Goal: Information Seeking & Learning: Understand process/instructions

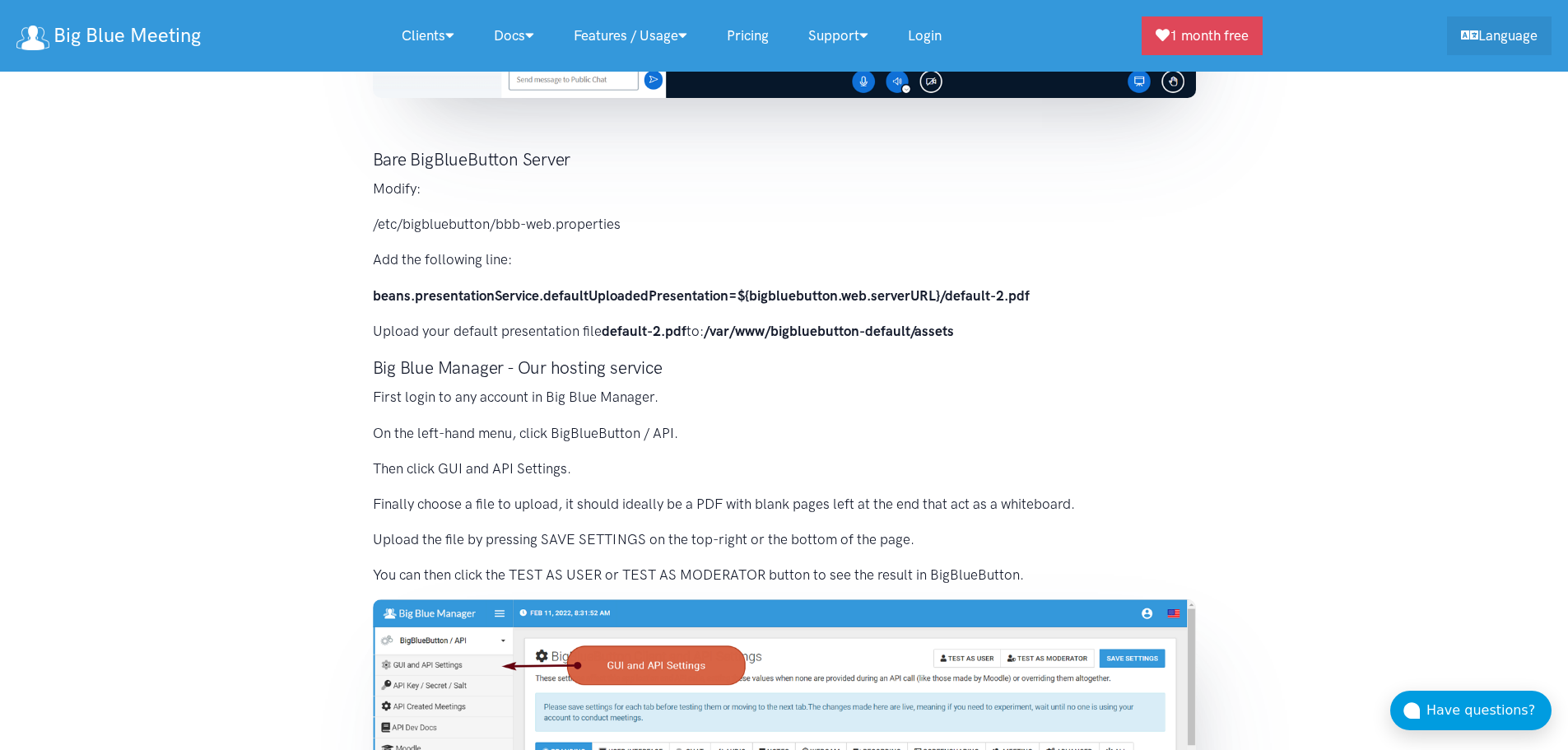
scroll to position [575, 0]
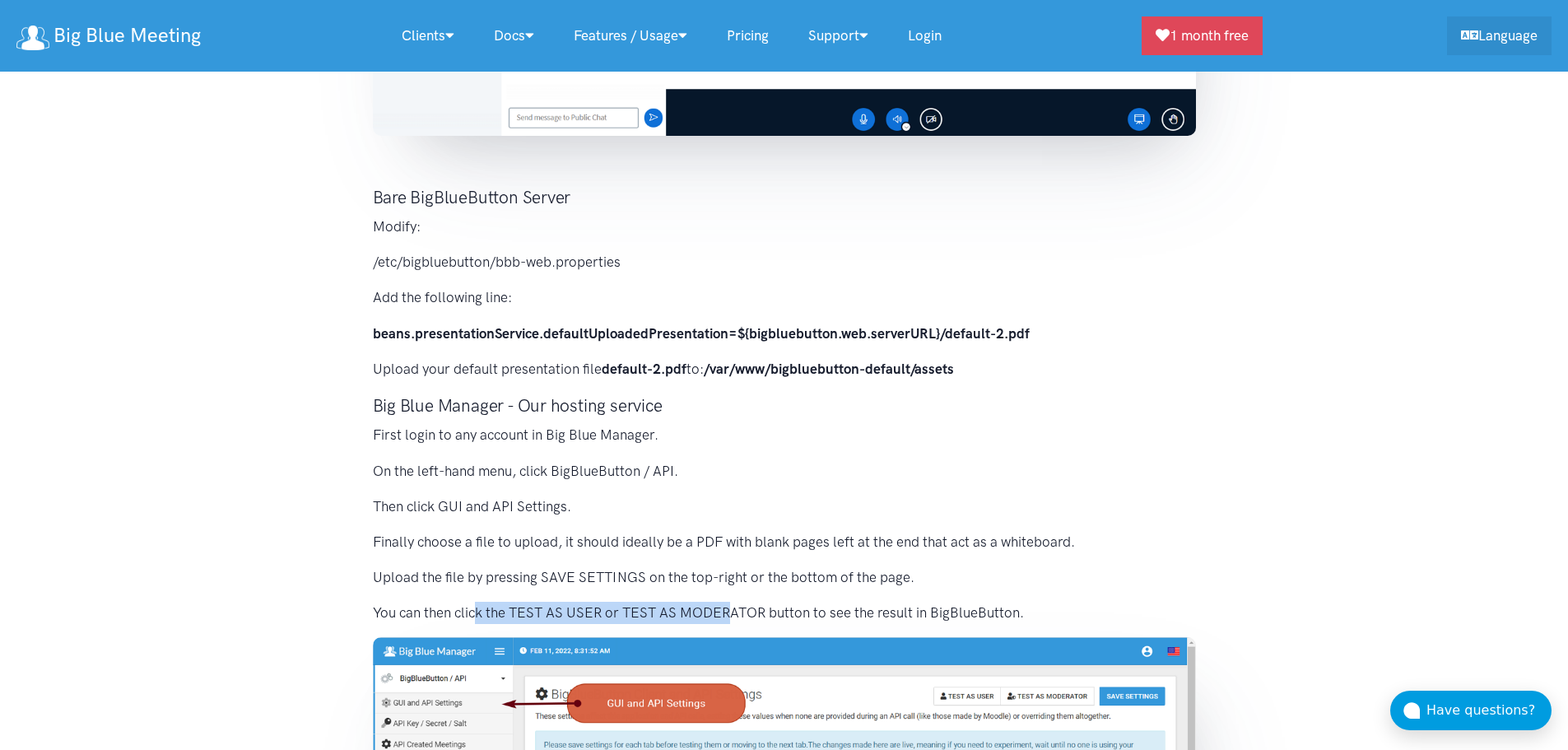
drag, startPoint x: 473, startPoint y: 613, endPoint x: 729, endPoint y: 612, distance: 256.0
click at [729, 612] on p "You can then click the TEST AS USER or TEST AS MODERATOR button to see the resu…" at bounding box center [784, 613] width 823 height 22
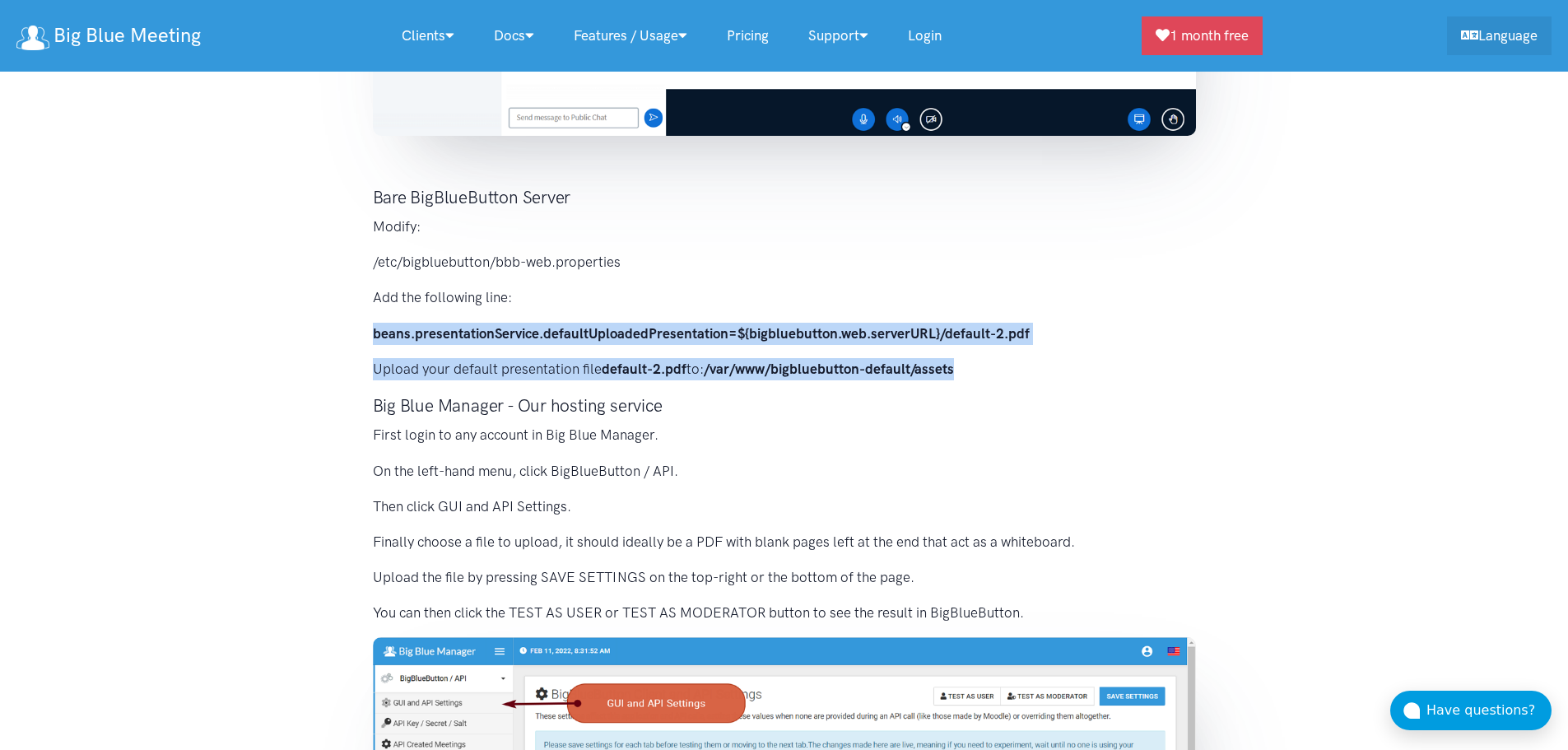
drag, startPoint x: 981, startPoint y: 373, endPoint x: 321, endPoint y: 329, distance: 661.5
click at [321, 329] on section "The default presentation is loaded by default in BigBlueButton. It makes up the…" at bounding box center [784, 341] width 1568 height 1455
click at [1102, 354] on div "The default presentation is loaded by default in BigBlueButton. It makes up the…" at bounding box center [784, 353] width 855 height 1402
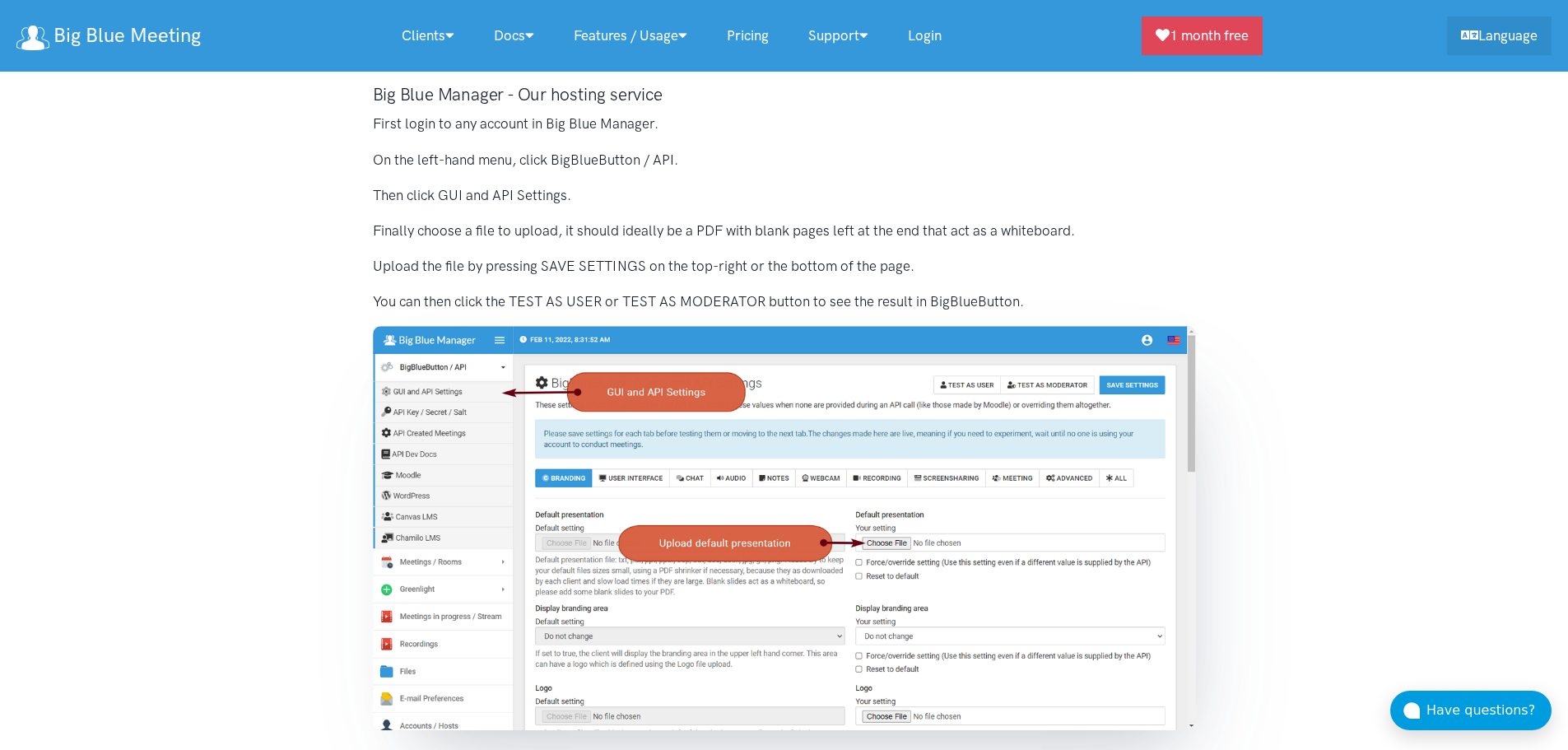
scroll to position [576, 0]
